Goal: Task Accomplishment & Management: Complete application form

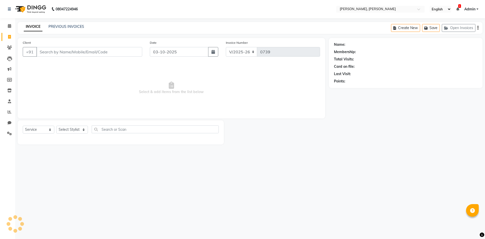
select select "5264"
select select "service"
click at [83, 130] on select "Select Stylist Alam NAil Along anju [PERSON_NAME] [PERSON_NAME] Lolita luni" at bounding box center [72, 130] width 32 height 8
select select "66502"
click at [56, 126] on select "Select Stylist Alam NAil Along anju [PERSON_NAME] [PERSON_NAME] Lolita luni" at bounding box center [72, 130] width 32 height 8
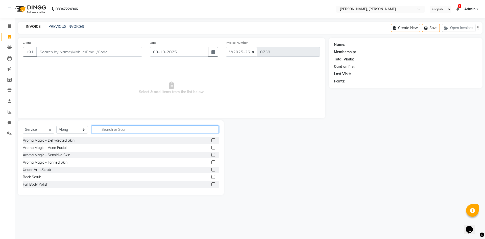
click at [103, 129] on input "text" at bounding box center [155, 129] width 127 height 8
type input "haircut"
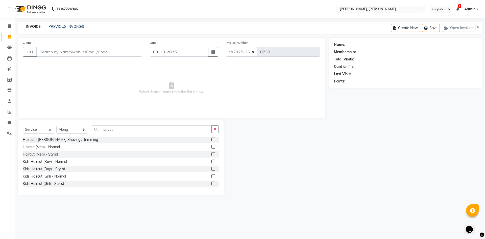
click at [211, 169] on label at bounding box center [213, 169] width 4 height 4
click at [211, 169] on input "checkbox" at bounding box center [212, 168] width 3 height 3
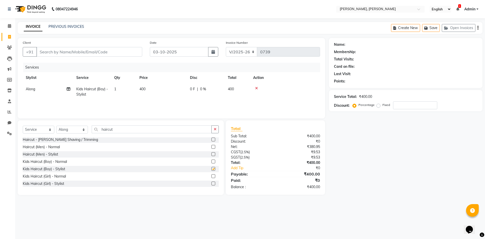
checkbox input "false"
click at [211, 161] on label at bounding box center [213, 161] width 4 height 4
click at [211, 161] on input "checkbox" at bounding box center [212, 161] width 3 height 3
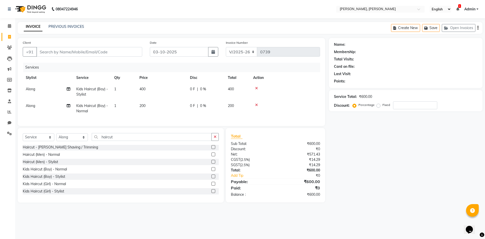
click at [211, 171] on label at bounding box center [213, 169] width 4 height 4
click at [211, 171] on input "checkbox" at bounding box center [212, 168] width 3 height 3
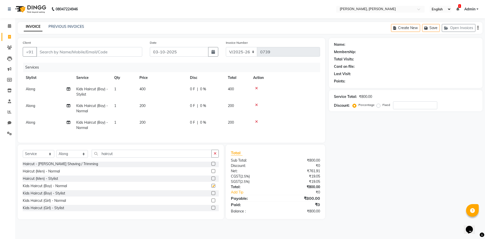
checkbox input "false"
click at [256, 87] on icon at bounding box center [256, 88] width 3 height 4
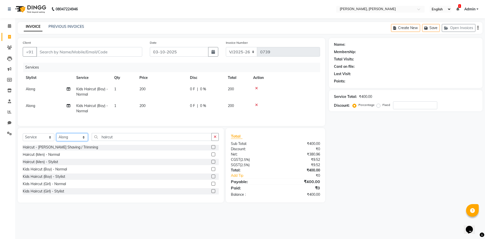
click at [85, 139] on select "Select Stylist Alam NAil Along anju [PERSON_NAME] [PERSON_NAME] Lolita luni" at bounding box center [72, 137] width 32 height 8
select select "91575"
click at [56, 137] on select "Select Stylist Alam NAil Along anju [PERSON_NAME] [PERSON_NAME] Lolita luni" at bounding box center [72, 137] width 32 height 8
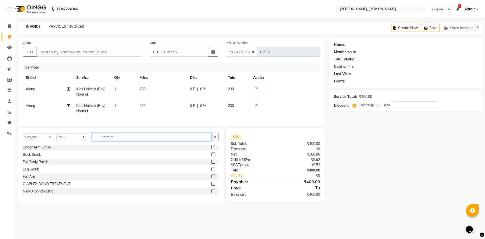
click at [116, 139] on input "haircut" at bounding box center [152, 137] width 120 height 8
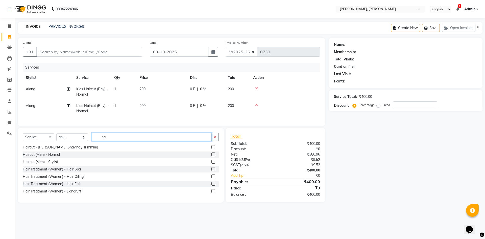
type input "h"
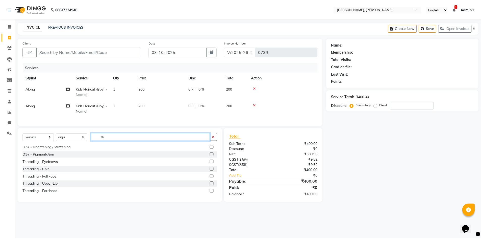
scroll to position [0, 0]
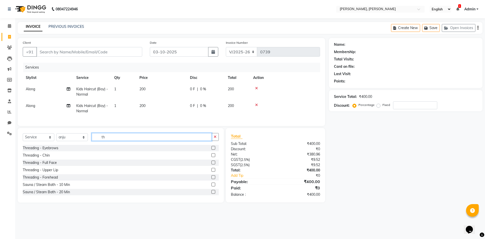
type input "th"
click at [211, 150] on label at bounding box center [213, 148] width 4 height 4
click at [211, 150] on input "checkbox" at bounding box center [212, 147] width 3 height 3
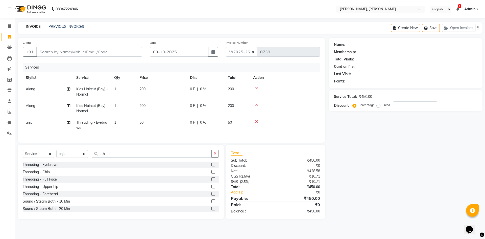
click at [211, 166] on label at bounding box center [213, 164] width 4 height 4
click at [211, 166] on input "checkbox" at bounding box center [212, 164] width 3 height 3
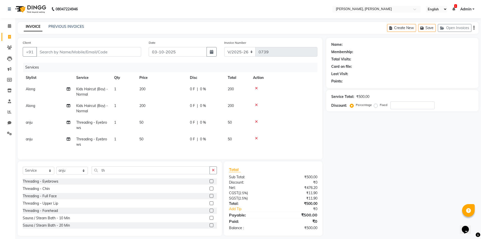
click at [210, 183] on label at bounding box center [212, 181] width 4 height 4
click at [210, 183] on input "checkbox" at bounding box center [211, 181] width 3 height 3
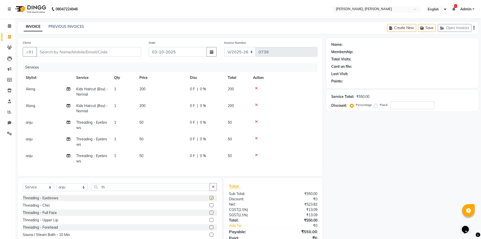
checkbox input "false"
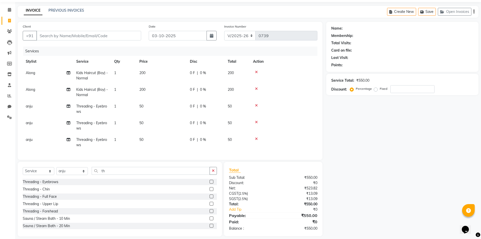
scroll to position [25, 0]
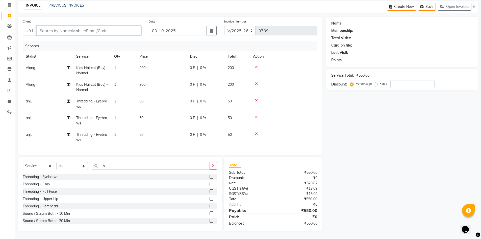
click at [101, 26] on input "Client" at bounding box center [88, 31] width 105 height 10
type input "9"
type input "0"
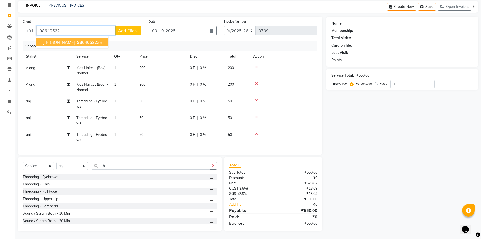
click at [60, 38] on button "[PERSON_NAME] 98640522 38" at bounding box center [72, 42] width 72 height 8
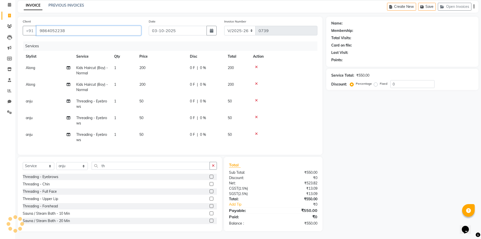
type input "9864052238"
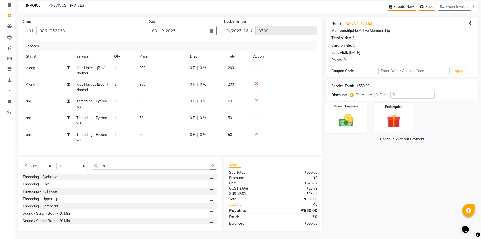
click at [345, 105] on div "Manual Payment" at bounding box center [346, 117] width 42 height 31
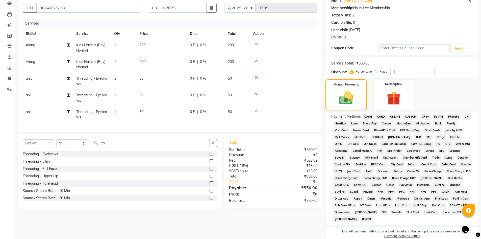
scroll to position [67, 0]
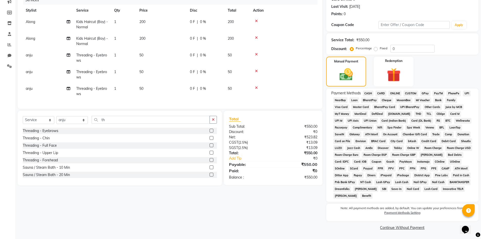
click at [396, 93] on span "ONLINE" at bounding box center [394, 93] width 13 height 6
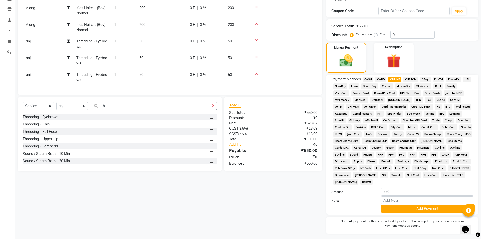
scroll to position [94, 0]
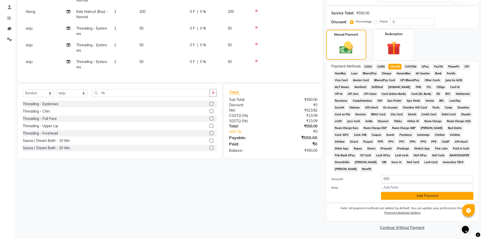
click at [418, 197] on button "Add Payment" at bounding box center [427, 196] width 92 height 8
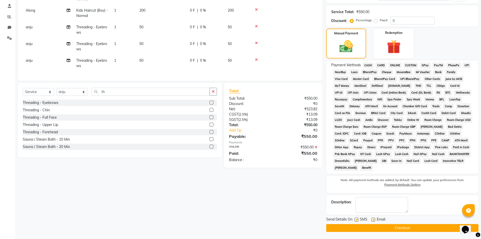
scroll to position [96, 0]
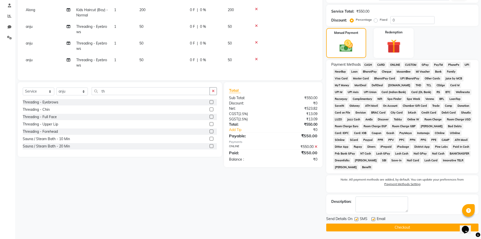
click at [407, 227] on button "Checkout" at bounding box center [402, 227] width 152 height 8
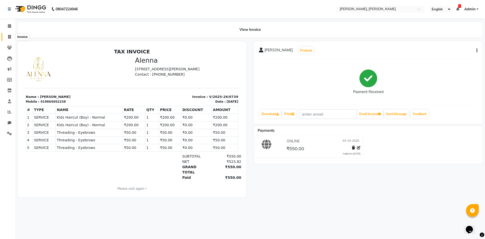
click at [9, 38] on icon at bounding box center [9, 37] width 3 height 4
select select "service"
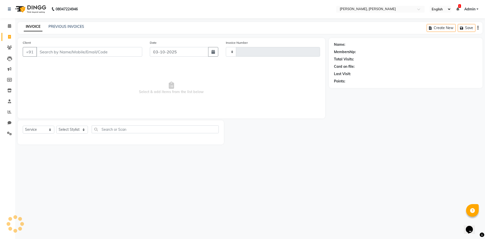
type input "0740"
select select "5264"
click at [81, 129] on select "Select Stylist Alam NAil Along anju [PERSON_NAME] [PERSON_NAME] Lolita luni" at bounding box center [72, 130] width 32 height 8
select select "48356"
click at [56, 126] on select "Select Stylist Alam NAil Along anju [PERSON_NAME] [PERSON_NAME] Lolita luni" at bounding box center [72, 130] width 32 height 8
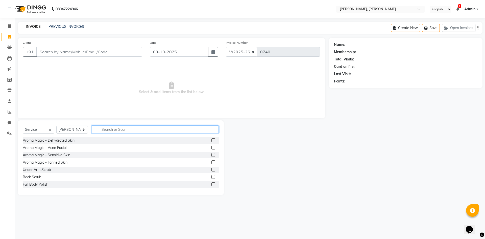
click at [122, 127] on input "text" at bounding box center [155, 129] width 127 height 8
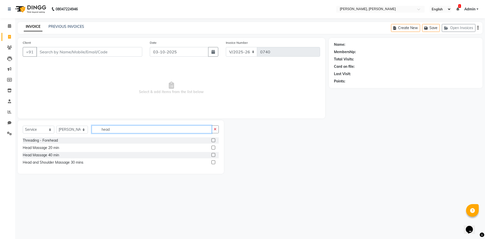
type input "head"
click at [213, 148] on label at bounding box center [213, 147] width 4 height 4
click at [213, 148] on input "checkbox" at bounding box center [212, 147] width 3 height 3
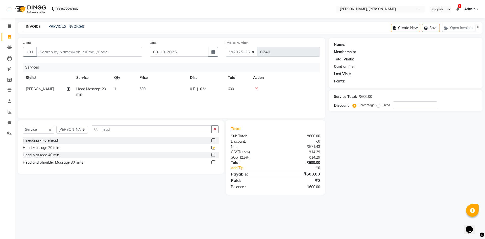
checkbox input "false"
click at [154, 127] on input "head" at bounding box center [152, 129] width 120 height 8
type input "h"
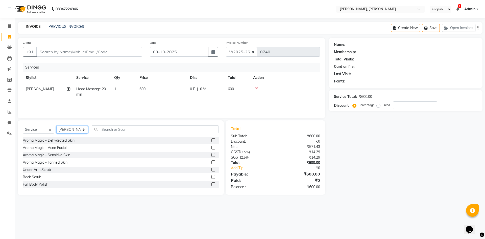
click at [84, 128] on select "Select Stylist Alam NAil Along anju [PERSON_NAME] [PERSON_NAME] Lolita luni" at bounding box center [72, 130] width 32 height 8
select select "66502"
click at [56, 126] on select "Select Stylist Alam NAil Along anju [PERSON_NAME] [PERSON_NAME] Lolita luni" at bounding box center [72, 130] width 32 height 8
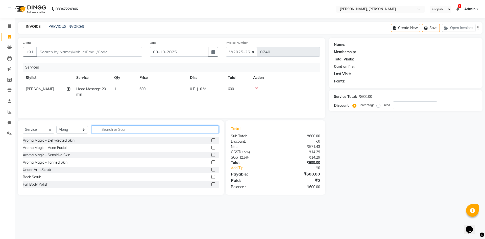
click at [107, 128] on input "text" at bounding box center [155, 129] width 127 height 8
type input "hair"
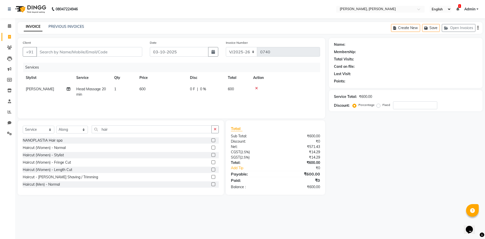
click at [211, 148] on label at bounding box center [213, 147] width 4 height 4
click at [211, 148] on input "checkbox" at bounding box center [212, 147] width 3 height 3
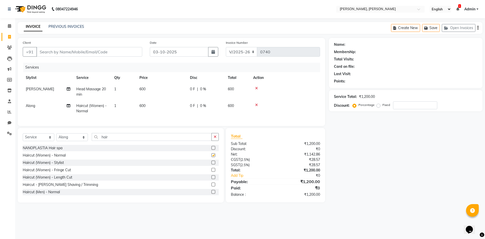
checkbox input "false"
click at [48, 51] on input "Client" at bounding box center [89, 52] width 106 height 10
click at [84, 141] on select "Select Stylist Alam NAil Along anju [PERSON_NAME] [PERSON_NAME] Lolita luni" at bounding box center [72, 137] width 32 height 8
select select "91575"
click at [56, 137] on select "Select Stylist Alam NAil Along anju [PERSON_NAME] [PERSON_NAME] Lolita luni" at bounding box center [72, 137] width 32 height 8
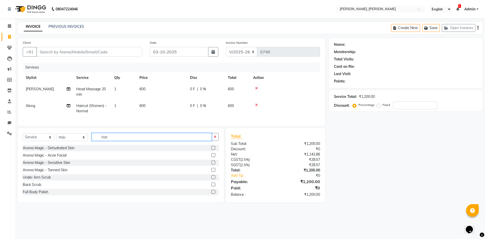
click at [100, 140] on input "hair" at bounding box center [152, 137] width 120 height 8
click at [114, 139] on input "hair" at bounding box center [152, 137] width 120 height 8
type input "h"
type input "was"
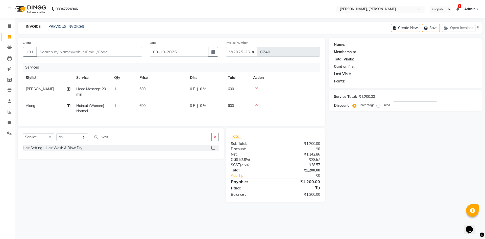
click at [212, 150] on label at bounding box center [213, 148] width 4 height 4
click at [212, 150] on input "checkbox" at bounding box center [212, 147] width 3 height 3
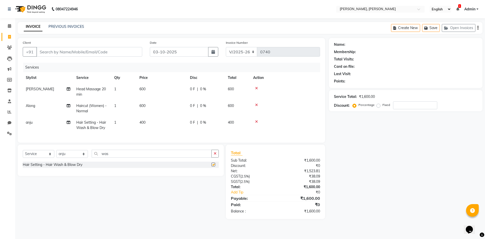
checkbox input "false"
click at [48, 50] on input "Client" at bounding box center [89, 52] width 106 height 10
click at [41, 52] on input "Client" at bounding box center [89, 52] width 106 height 10
type input "8"
type input "0"
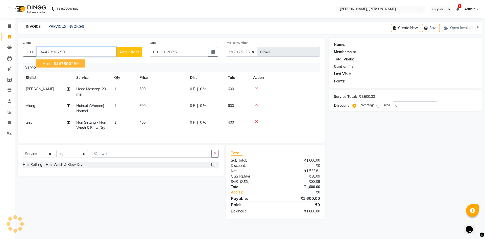
type input "8447390250"
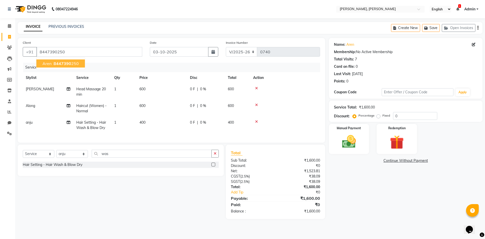
click at [51, 66] on button "Aren 8447390 250" at bounding box center [60, 63] width 48 height 8
click at [352, 138] on img at bounding box center [348, 141] width 23 height 17
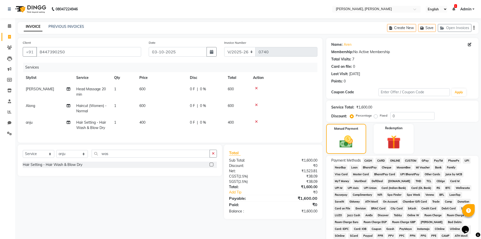
click at [368, 161] on span "CASH" at bounding box center [368, 161] width 11 height 6
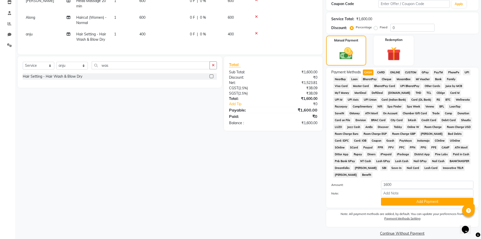
scroll to position [94, 0]
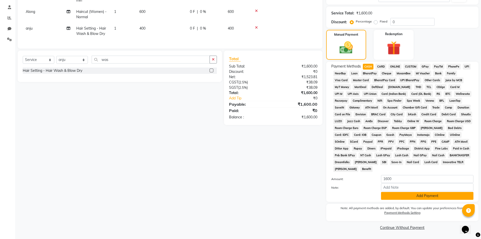
click at [393, 193] on button "Add Payment" at bounding box center [427, 196] width 92 height 8
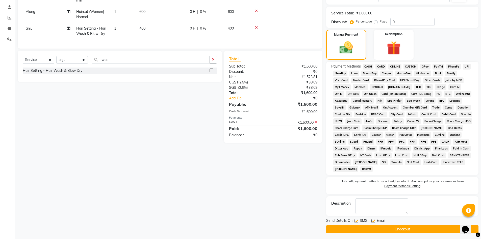
click at [393, 230] on button "Checkout" at bounding box center [402, 229] width 152 height 8
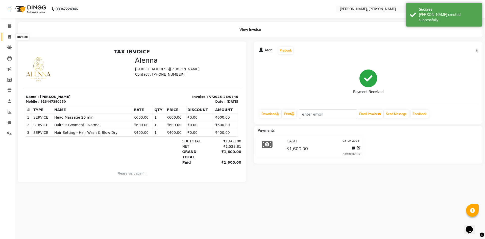
click at [9, 37] on icon at bounding box center [9, 37] width 3 height 4
select select "service"
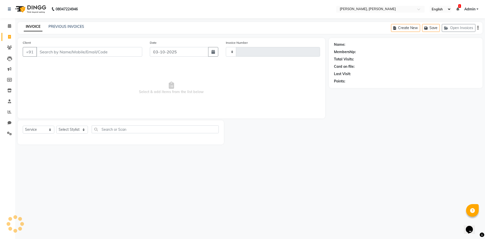
type input "0741"
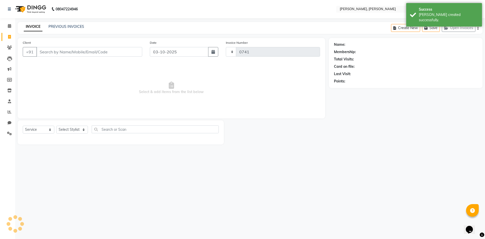
select select "5264"
